Goal: Book appointment/travel/reservation

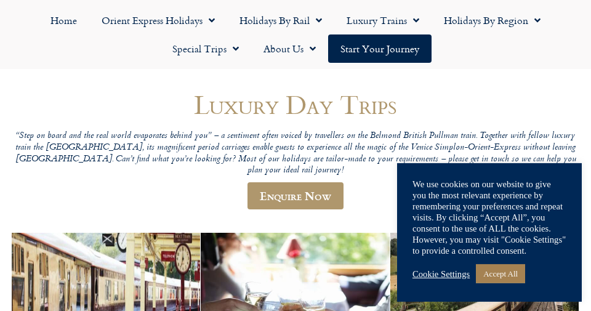
scroll to position [86, 0]
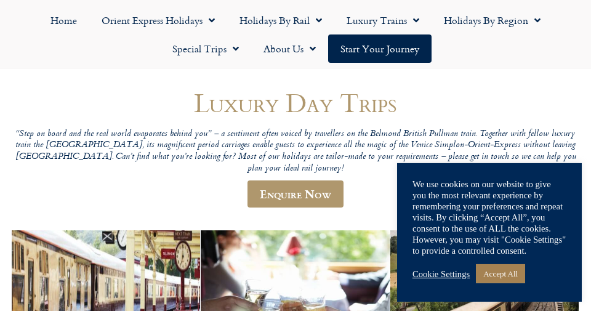
click at [505, 268] on link "Accept All" at bounding box center [500, 273] width 49 height 19
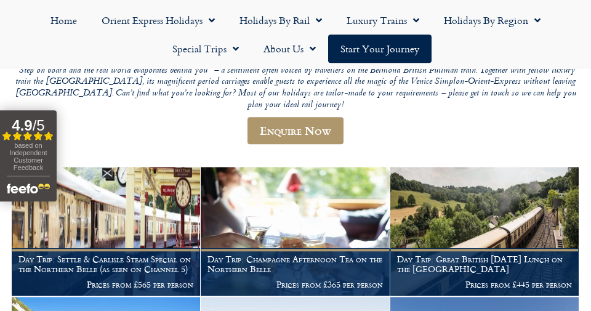
scroll to position [154, 0]
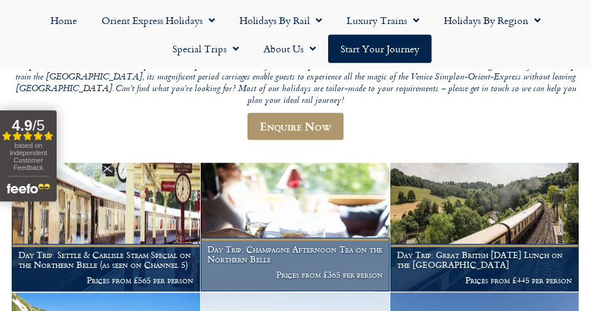
click at [338, 200] on img at bounding box center [295, 226] width 188 height 129
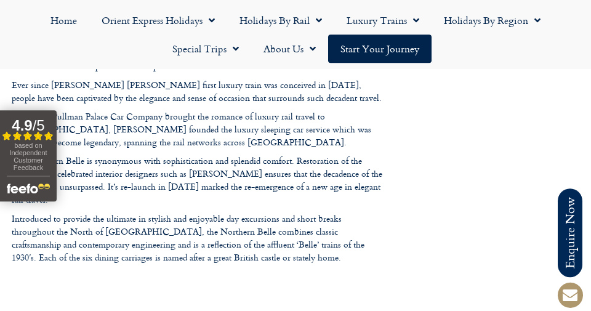
scroll to position [2009, 0]
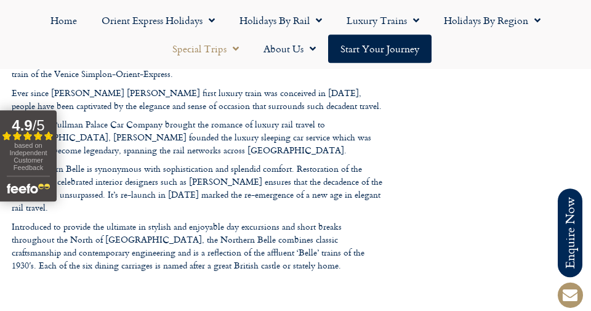
click at [214, 45] on link "Special Trips" at bounding box center [205, 48] width 91 height 28
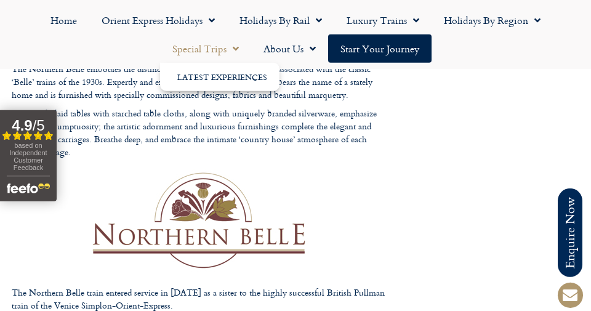
scroll to position [1778, 0]
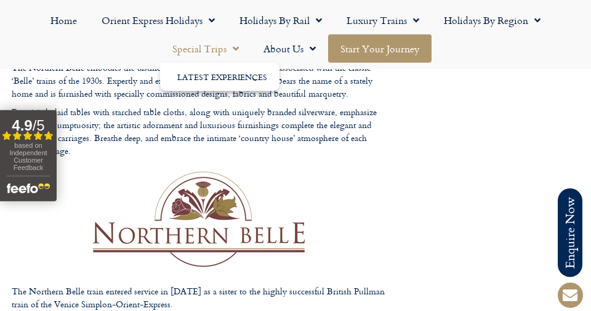
click at [382, 48] on link "Start your Journey" at bounding box center [379, 48] width 103 height 28
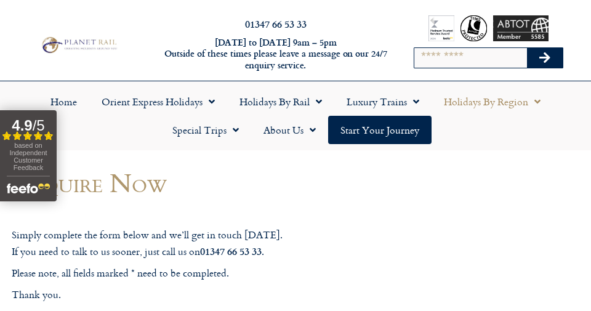
click at [486, 105] on link "Holidays by Region" at bounding box center [491, 101] width 121 height 28
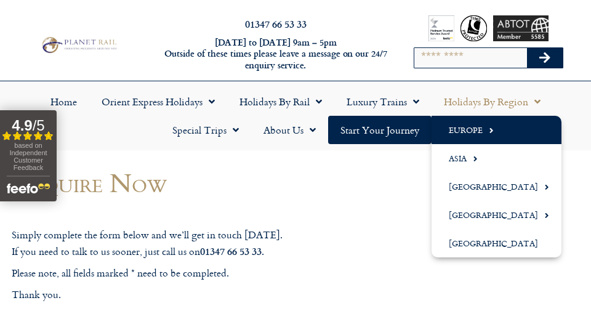
click at [474, 137] on link "Europe" at bounding box center [496, 130] width 130 height 28
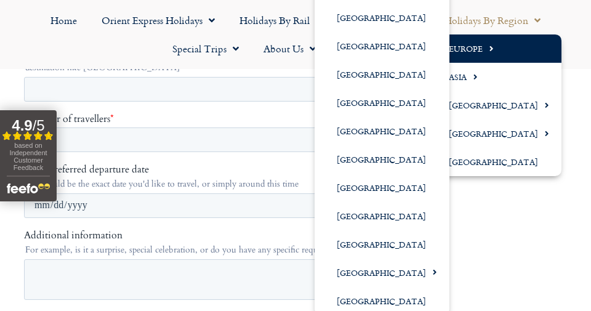
scroll to position [302, 0]
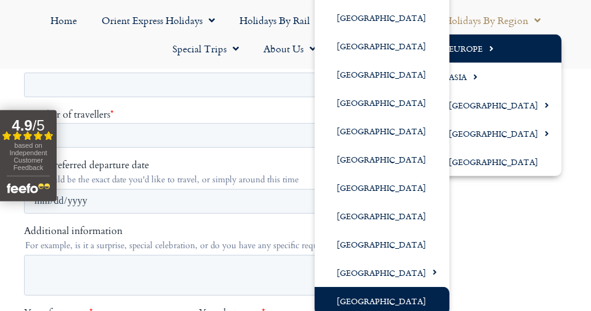
click at [378, 307] on link "[GEOGRAPHIC_DATA]" at bounding box center [381, 301] width 135 height 28
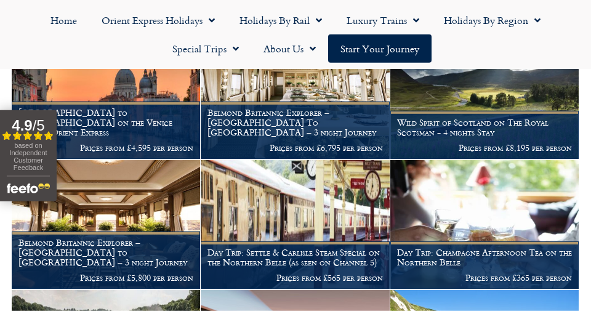
scroll to position [267, 0]
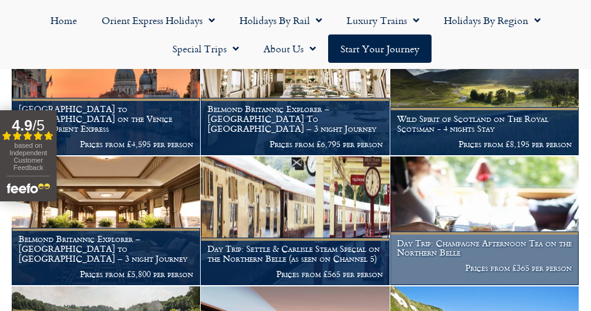
click at [510, 249] on h1 "Day Trip: Champagne Afternoon Tea on the Northern Belle" at bounding box center [484, 248] width 175 height 20
click at [488, 223] on img at bounding box center [484, 220] width 188 height 129
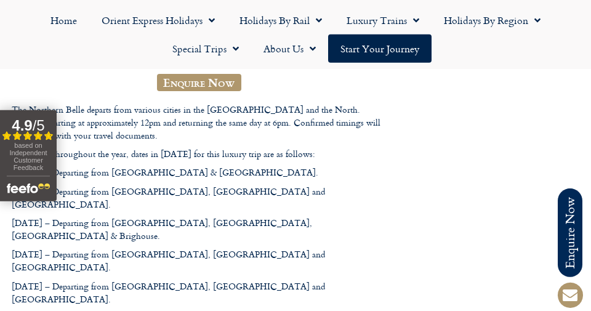
scroll to position [297, 0]
